Goal: Contribute content: Contribute content

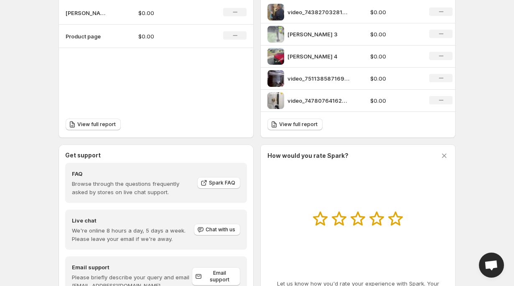
scroll to position [329, 0]
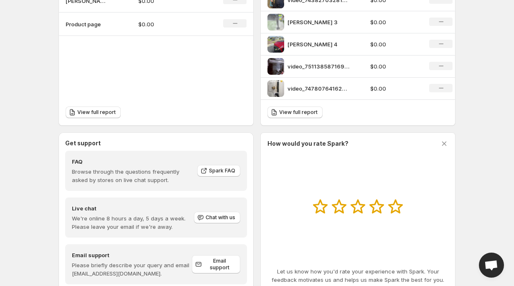
click at [409, 210] on div at bounding box center [358, 208] width 181 height 17
click at [396, 210] on icon at bounding box center [396, 207] width 15 height 14
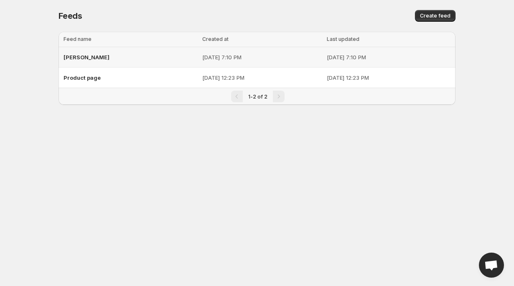
click at [356, 57] on p "[DATE] 7:10 PM" at bounding box center [389, 57] width 124 height 8
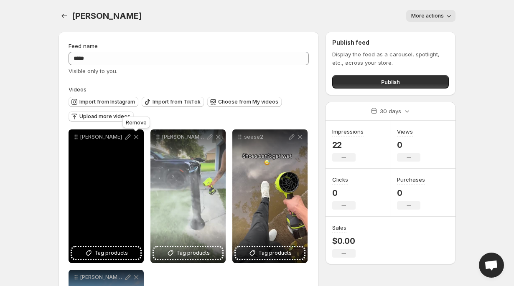
click at [138, 138] on icon at bounding box center [136, 137] width 8 height 8
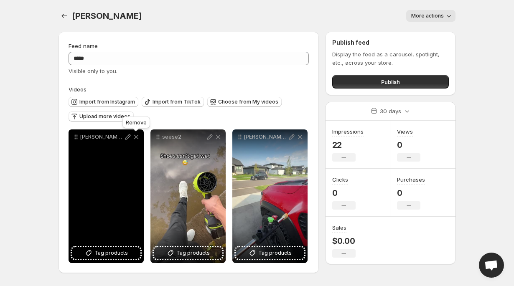
click at [138, 138] on icon at bounding box center [136, 137] width 8 height 8
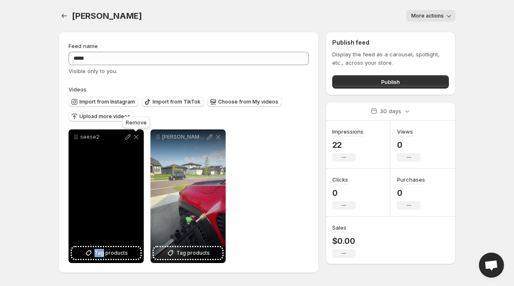
click at [138, 138] on icon at bounding box center [136, 137] width 8 height 8
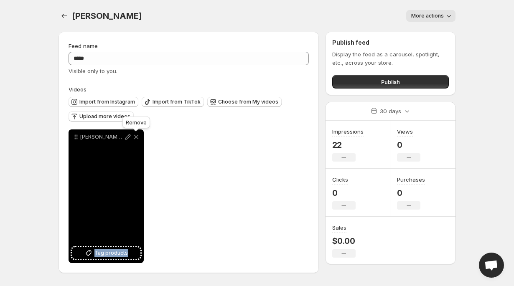
click at [138, 138] on icon at bounding box center [136, 137] width 8 height 8
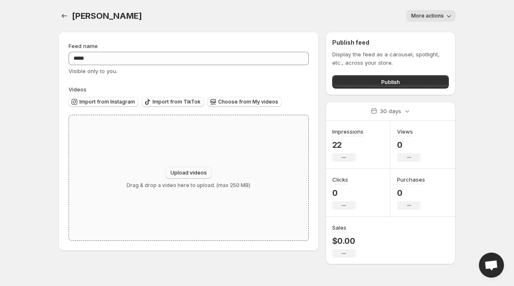
click at [182, 175] on span "Upload videos" at bounding box center [189, 173] width 36 height 7
type input "**********"
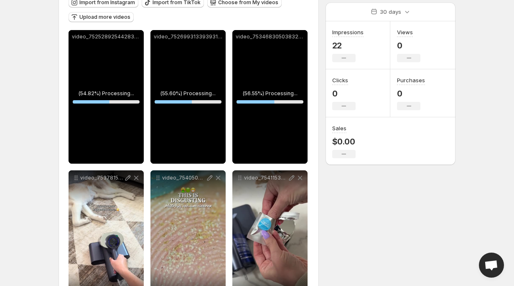
scroll to position [138, 0]
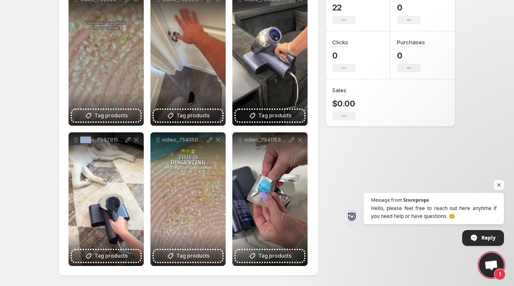
drag, startPoint x: 87, startPoint y: 191, endPoint x: 89, endPoint y: 142, distance: 49.0
click at [90, 142] on div "video_7537815238318558494" at bounding box center [106, 200] width 75 height 134
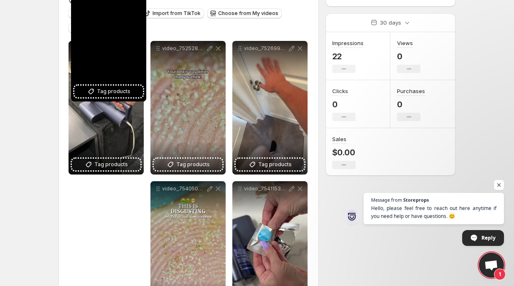
scroll to position [36, 0]
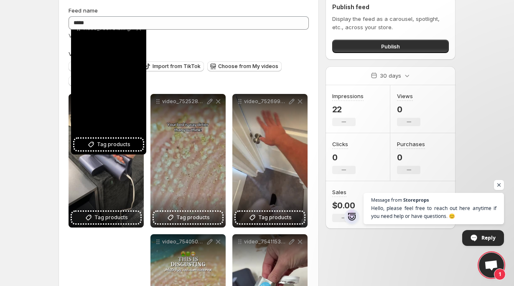
drag, startPoint x: 78, startPoint y: 141, endPoint x: 80, endPoint y: 0, distance: 141.0
click at [80, 0] on div "**********" at bounding box center [257, 176] width 417 height 424
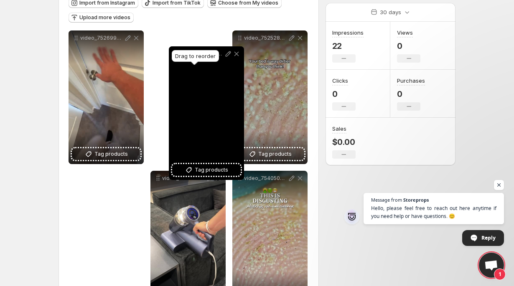
scroll to position [97, 0]
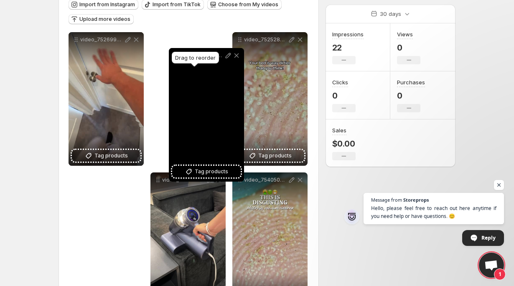
drag, startPoint x: 240, startPoint y: 180, endPoint x: 176, endPoint y: 53, distance: 142.5
click at [176, 54] on icon at bounding box center [176, 55] width 8 height 8
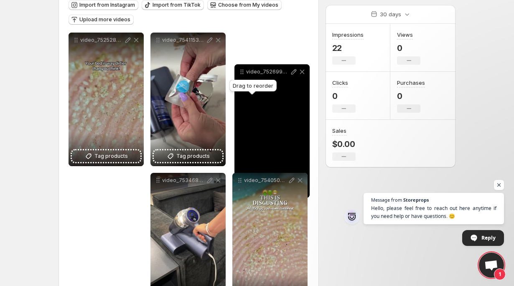
drag, startPoint x: 78, startPoint y: 181, endPoint x: 242, endPoint y: 69, distance: 198.6
click at [242, 69] on icon at bounding box center [242, 72] width 8 height 8
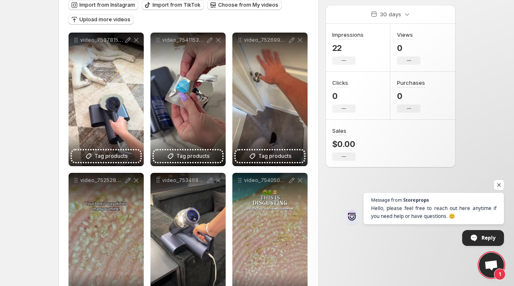
scroll to position [0, 0]
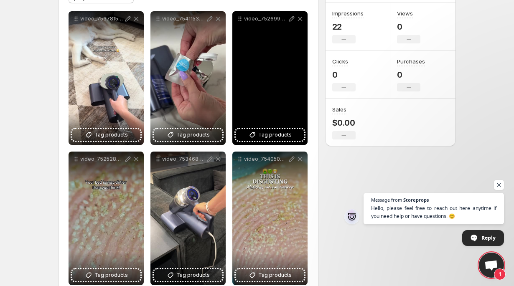
scroll to position [138, 0]
